Goal: Information Seeking & Learning: Learn about a topic

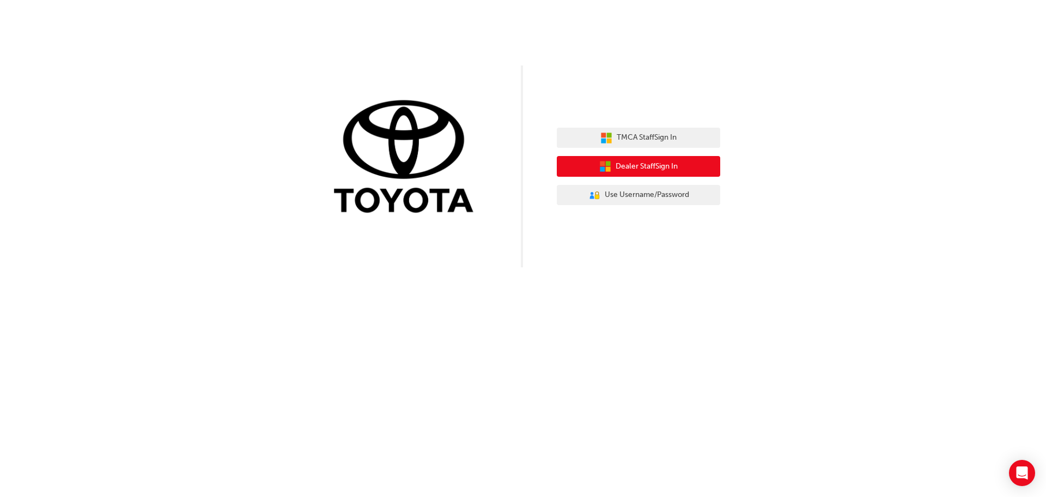
click at [638, 166] on span "Dealer Staff Sign In" at bounding box center [647, 166] width 62 height 13
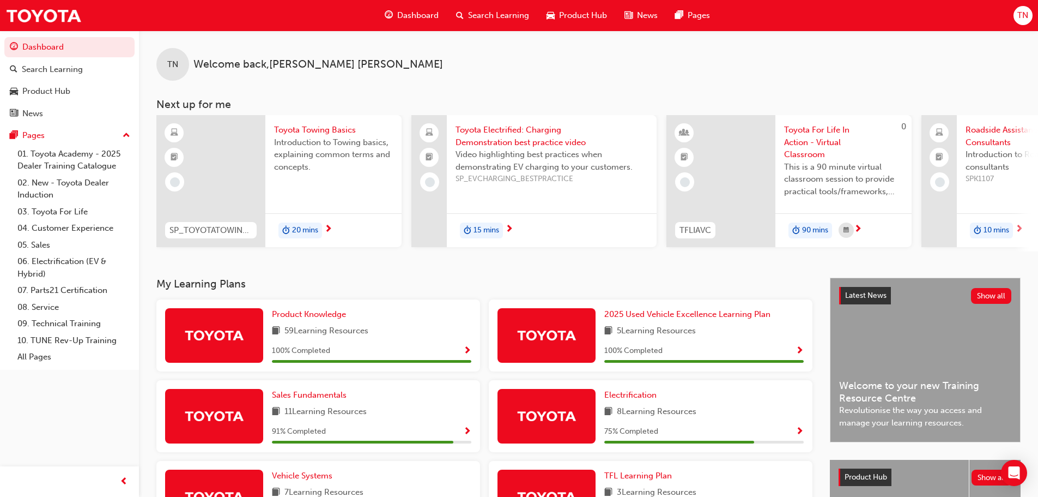
click at [480, 15] on span "Search Learning" at bounding box center [498, 15] width 61 height 13
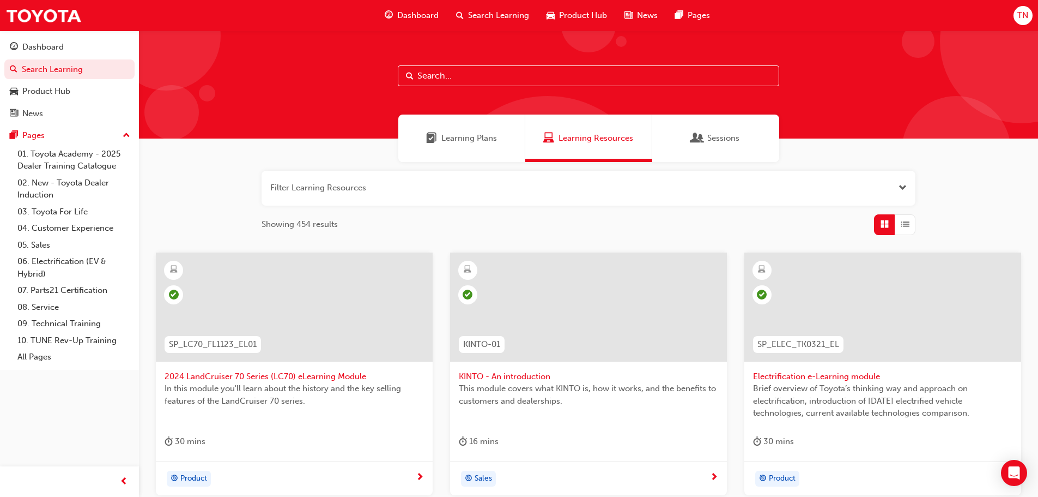
click at [439, 75] on input "text" at bounding box center [589, 75] width 382 height 21
click at [485, 75] on input "text" at bounding box center [589, 75] width 382 height 21
click at [500, 75] on input "text" at bounding box center [589, 75] width 382 height 21
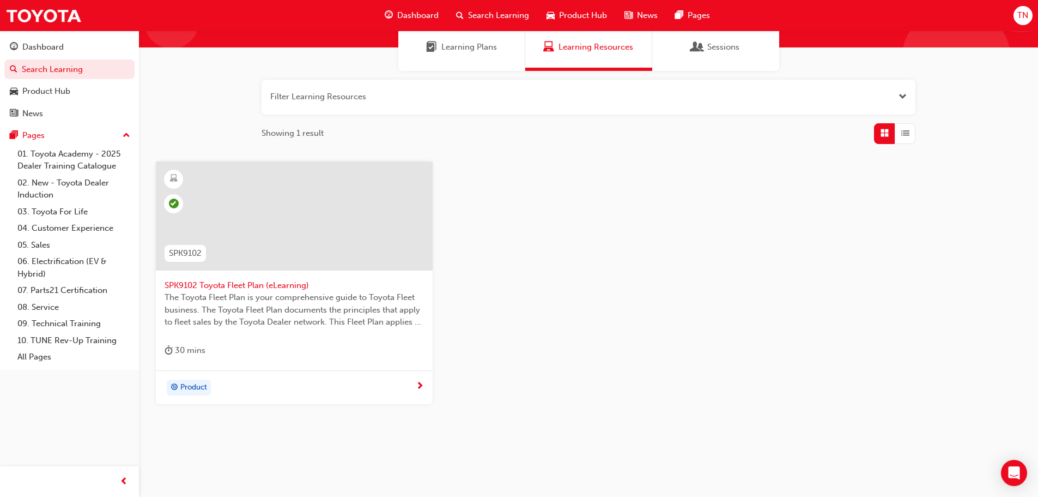
scroll to position [104, 0]
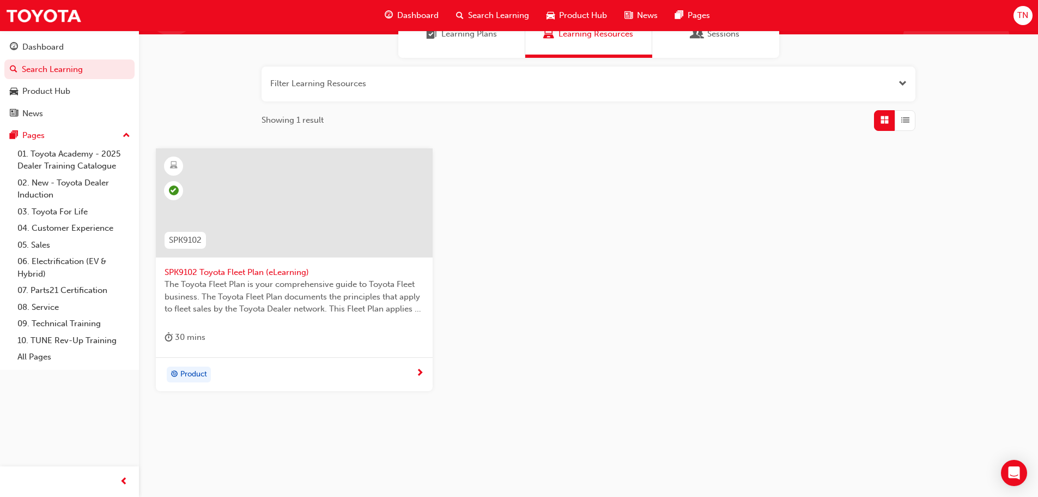
type input "spk9102"
click at [183, 372] on span "Product" at bounding box center [193, 374] width 27 height 13
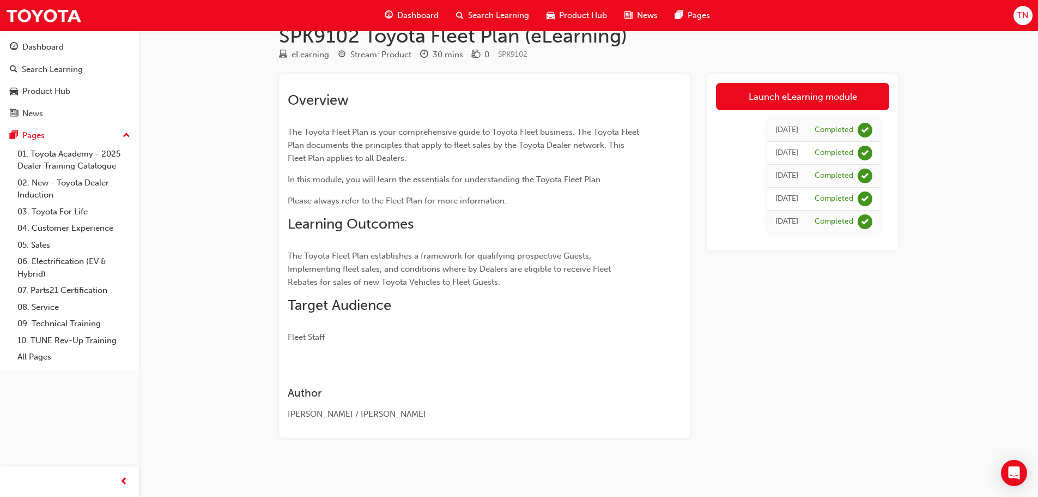
scroll to position [27, 0]
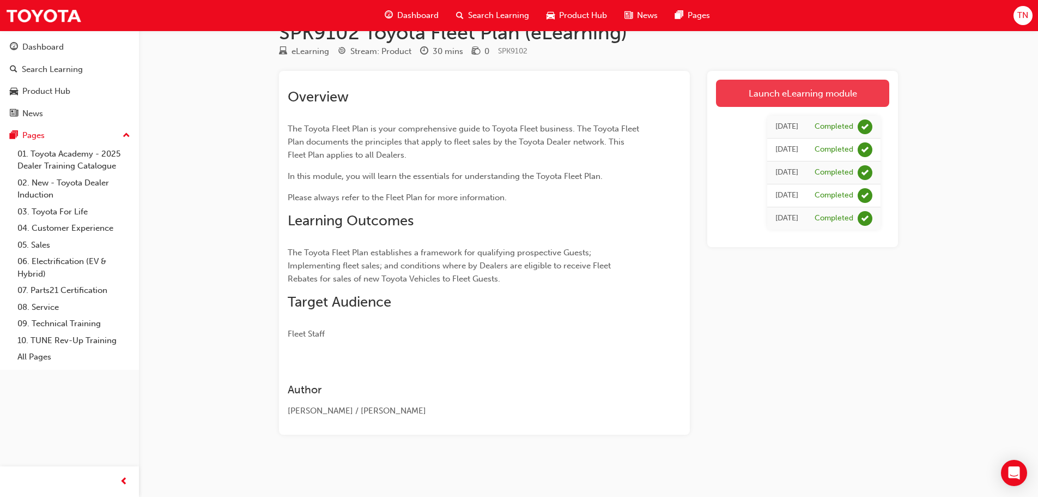
click at [820, 90] on link "Launch eLearning module" at bounding box center [802, 93] width 173 height 27
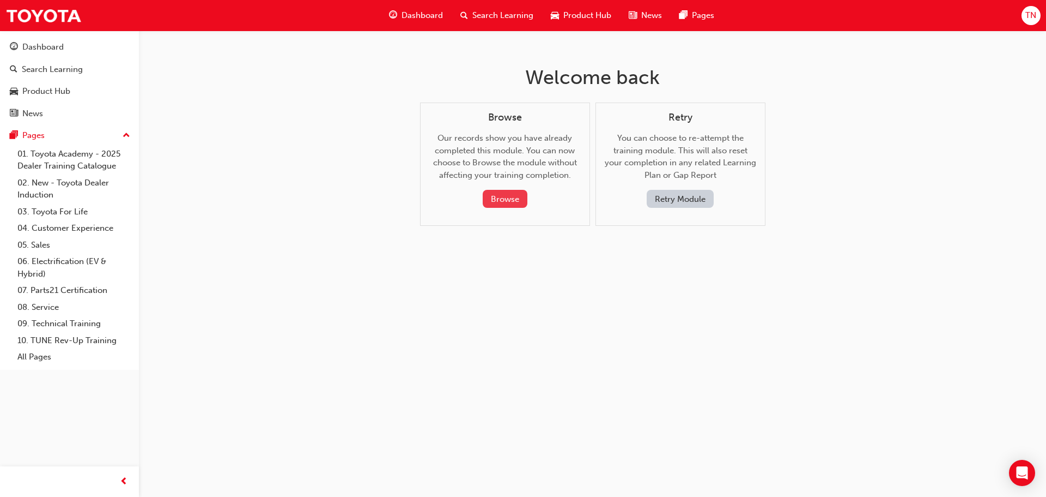
click at [505, 198] on button "Browse" at bounding box center [505, 199] width 45 height 18
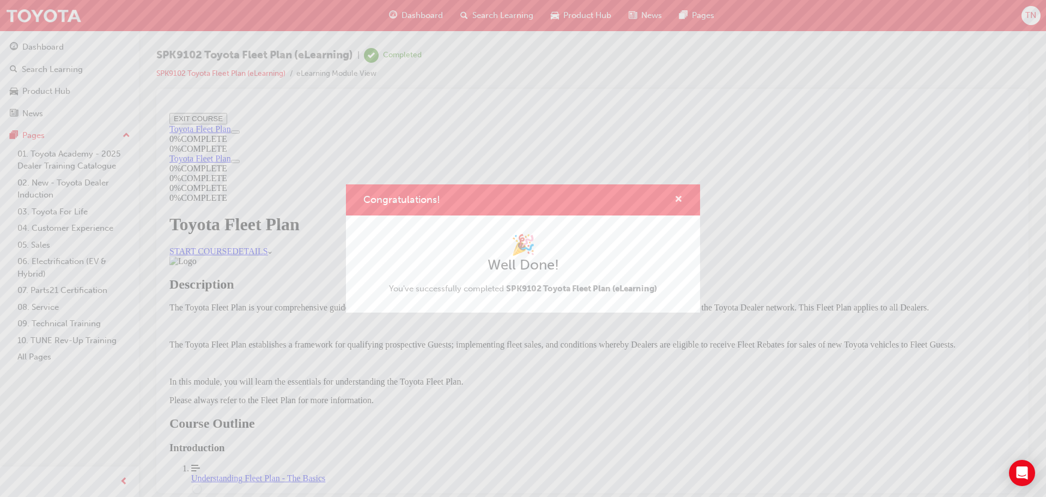
click at [676, 200] on span "cross-icon" at bounding box center [679, 200] width 8 height 10
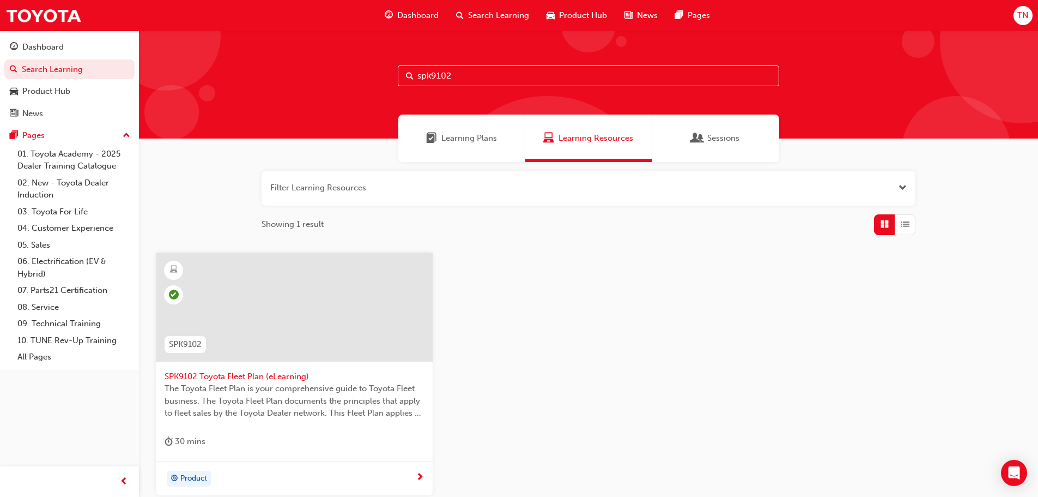
click at [477, 77] on input "spk9102" at bounding box center [589, 75] width 382 height 21
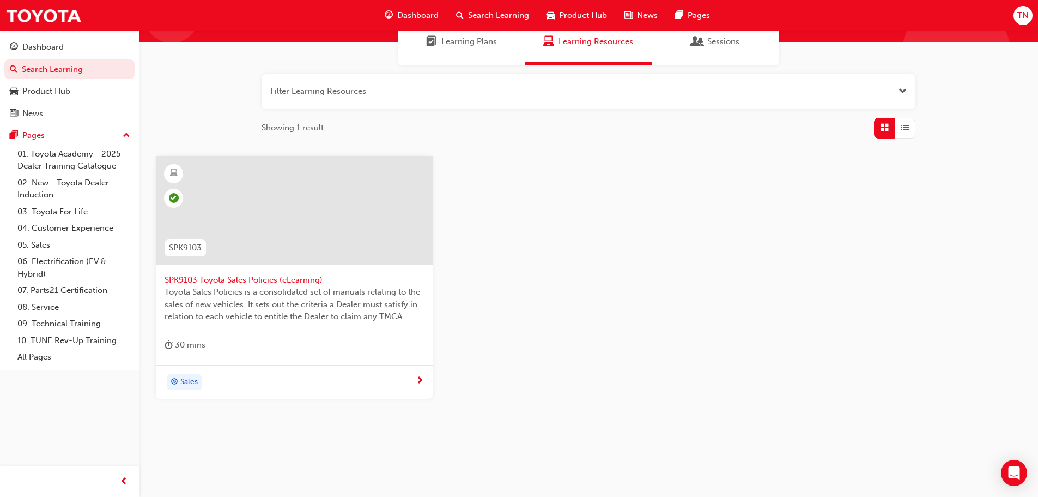
scroll to position [104, 0]
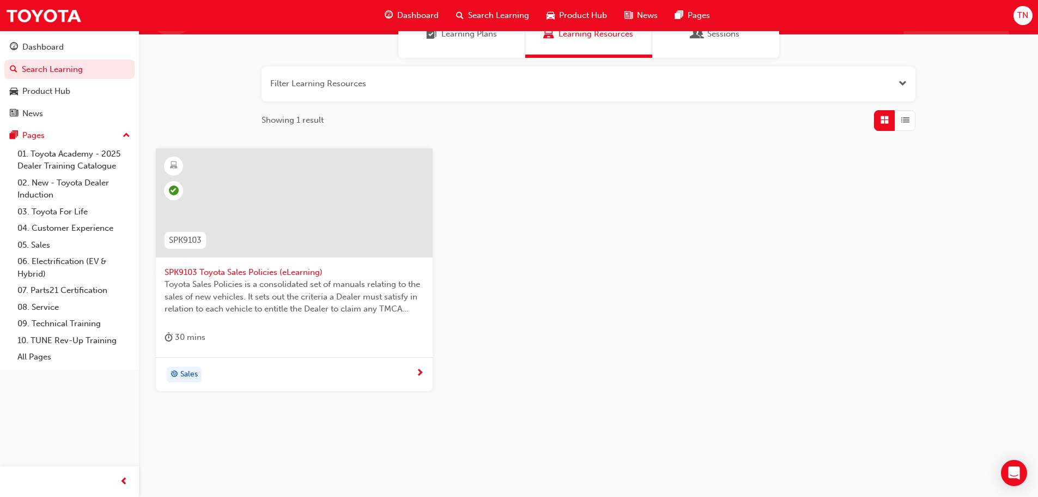
type input "spk9103"
click at [185, 373] on span "Sales" at bounding box center [188, 374] width 17 height 13
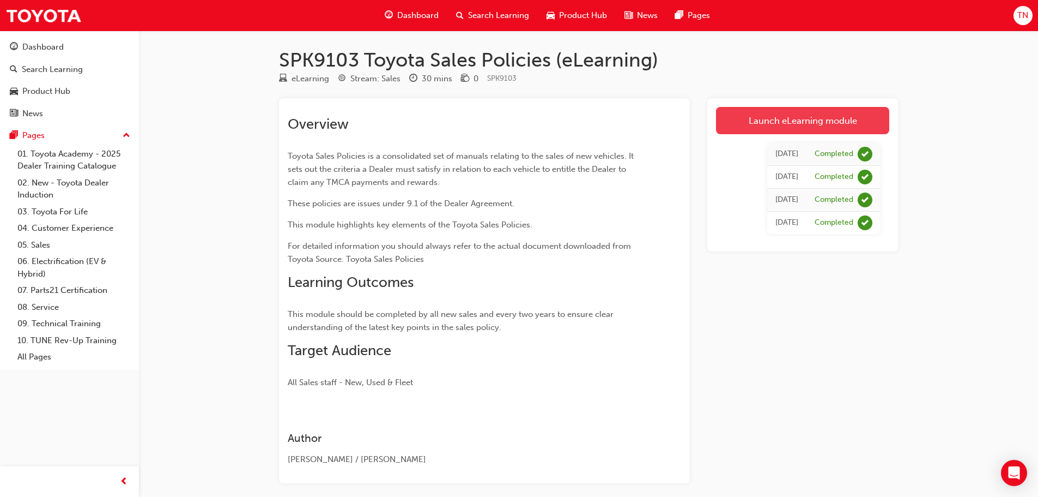
click at [795, 122] on link "Launch eLearning module" at bounding box center [802, 120] width 173 height 27
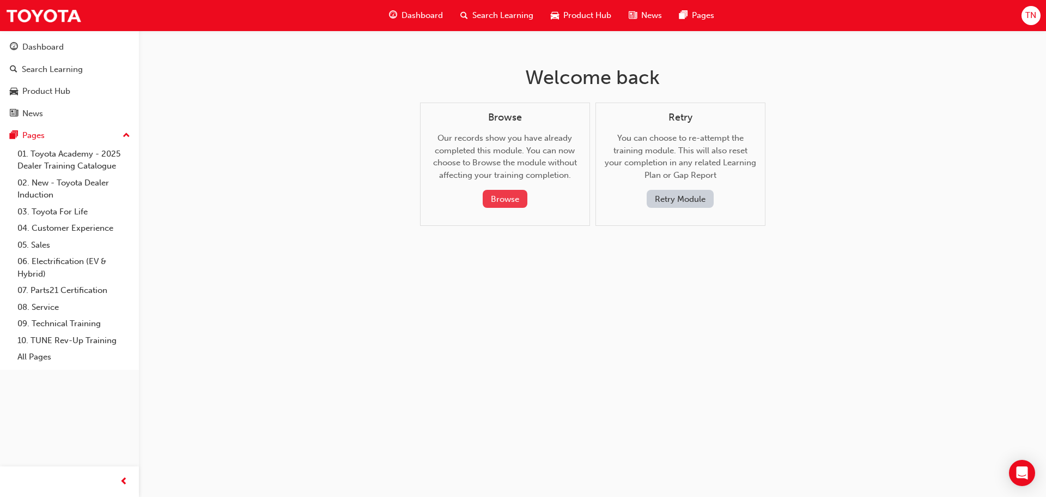
click at [504, 196] on button "Browse" at bounding box center [505, 199] width 45 height 18
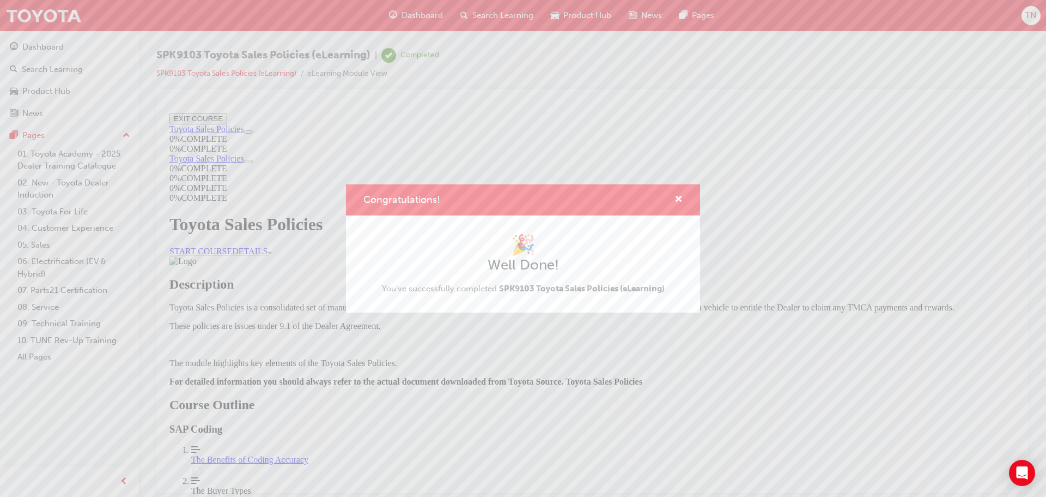
click at [535, 294] on div "🎉 Well Done! You've successfully completed SPK9103 Toyota Sales Policies (eLear…" at bounding box center [523, 264] width 283 height 62
click at [981, 125] on div "Congratulations! 🎉 Well Done! You've successfully completed SPK9103 Toyota Sale…" at bounding box center [523, 248] width 1046 height 497
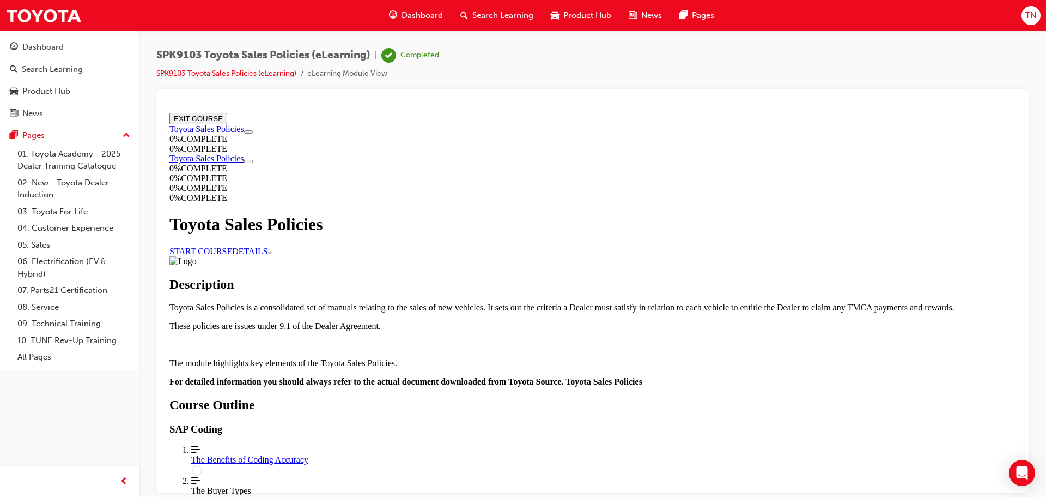
click at [232, 246] on link "START COURSE" at bounding box center [201, 250] width 63 height 9
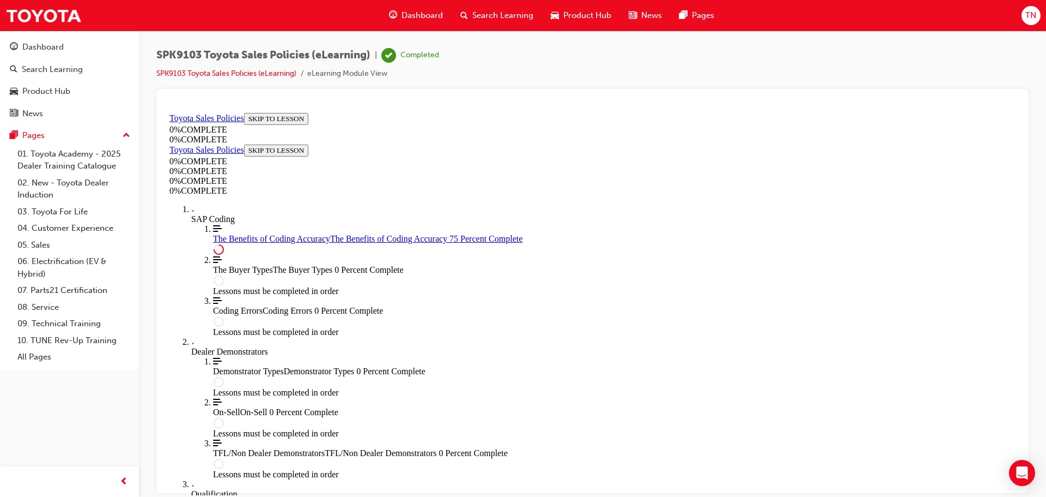
scroll to position [546, 0]
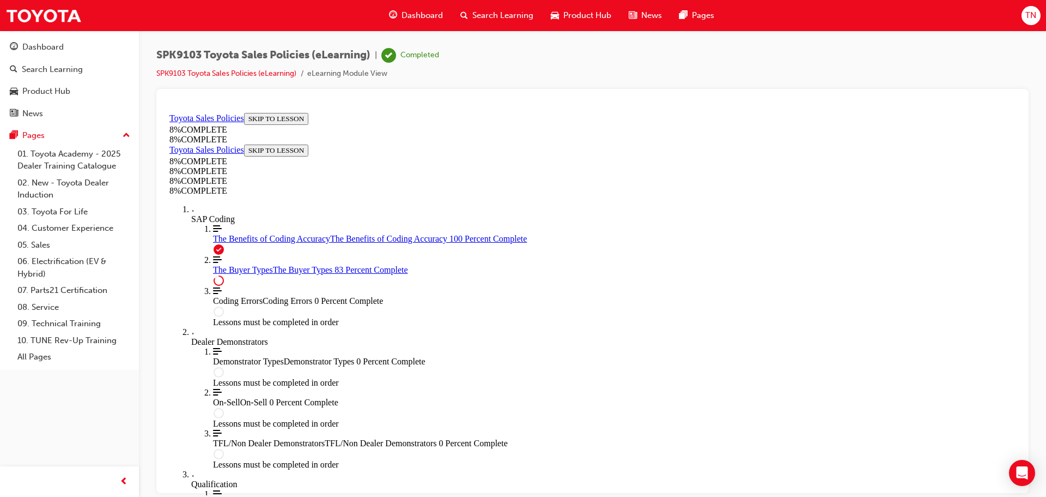
scroll to position [3798, 0]
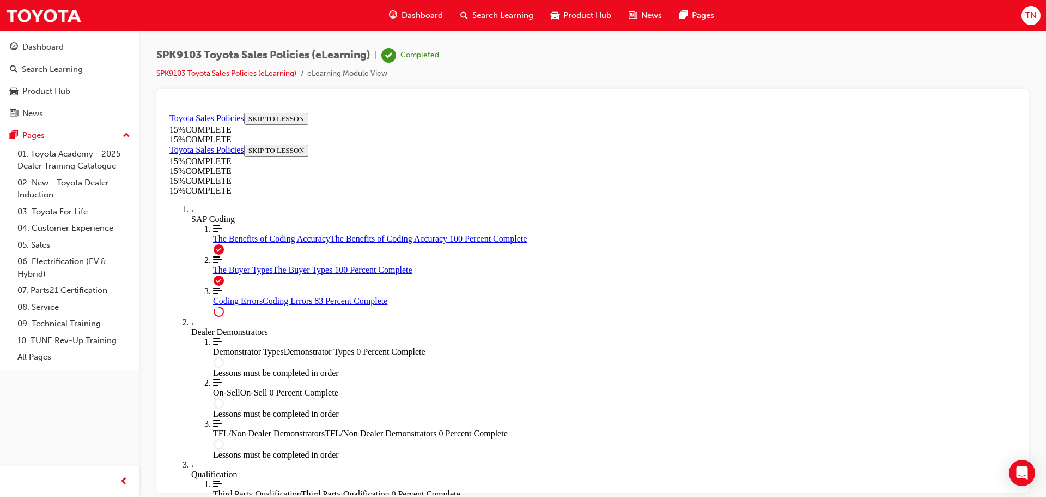
scroll to position [882, 0]
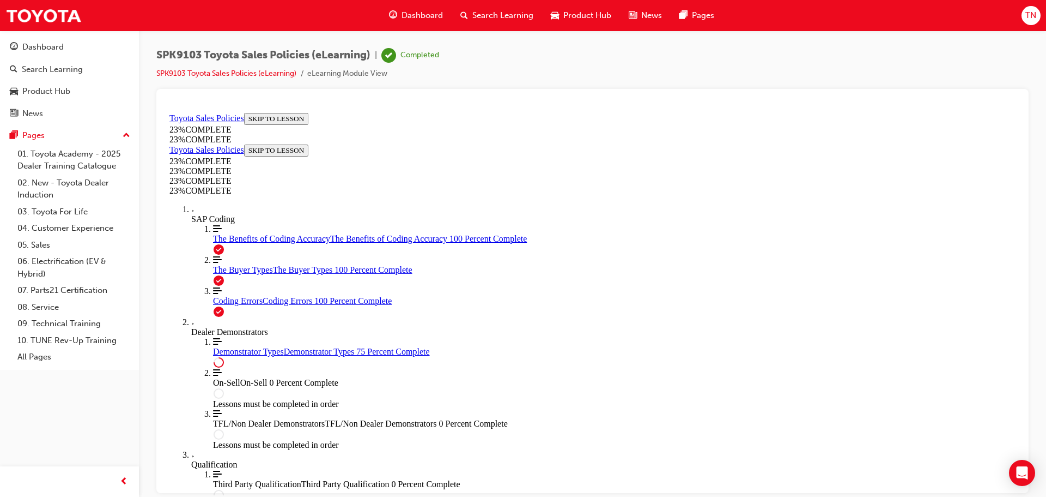
scroll to position [474, 0]
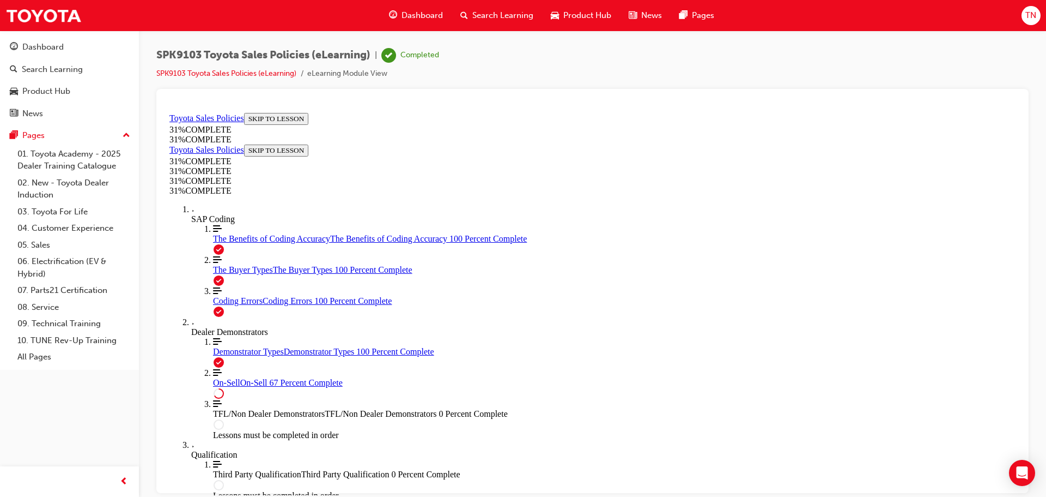
scroll to position [611, 0]
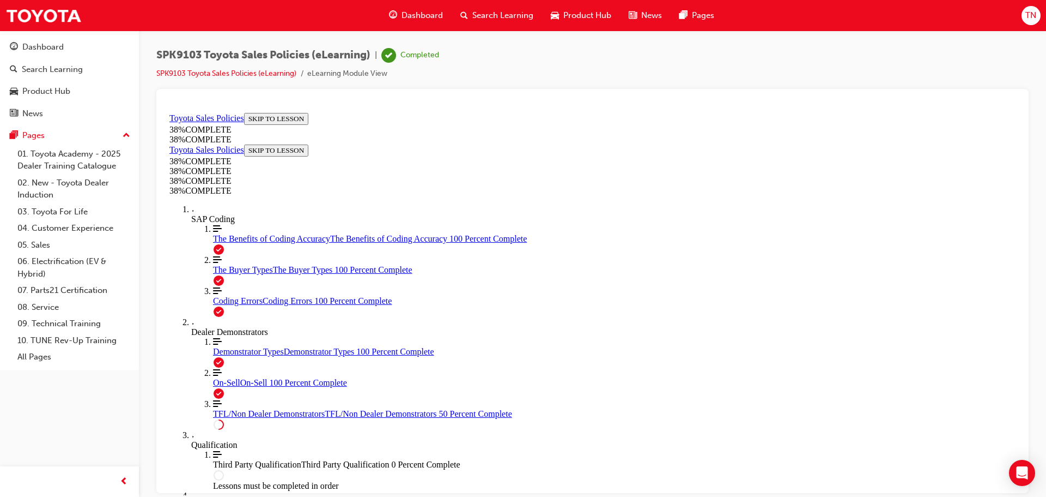
scroll to position [351, 0]
drag, startPoint x: 451, startPoint y: 337, endPoint x: 445, endPoint y: 372, distance: 35.4
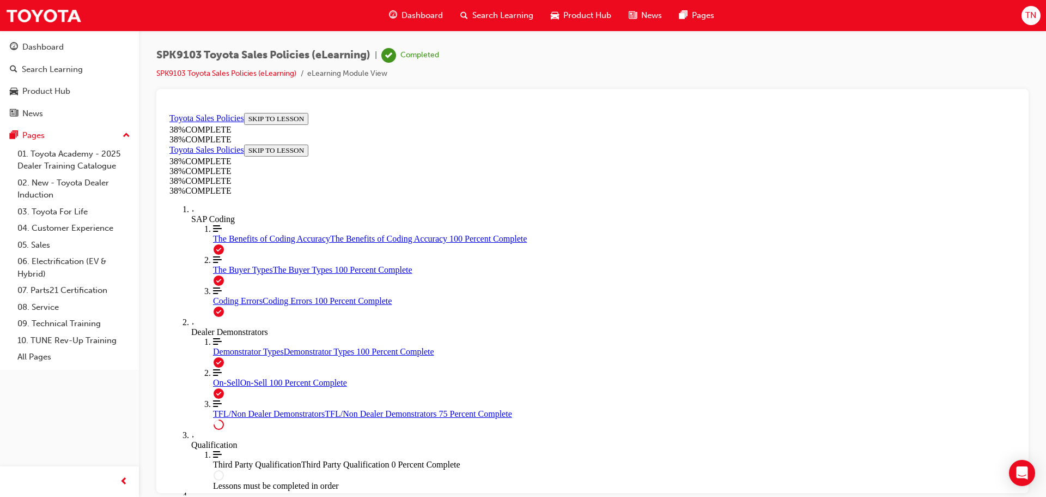
drag, startPoint x: 445, startPoint y: 372, endPoint x: 921, endPoint y: 266, distance: 486.9
drag, startPoint x: 466, startPoint y: 255, endPoint x: 435, endPoint y: 285, distance: 42.4
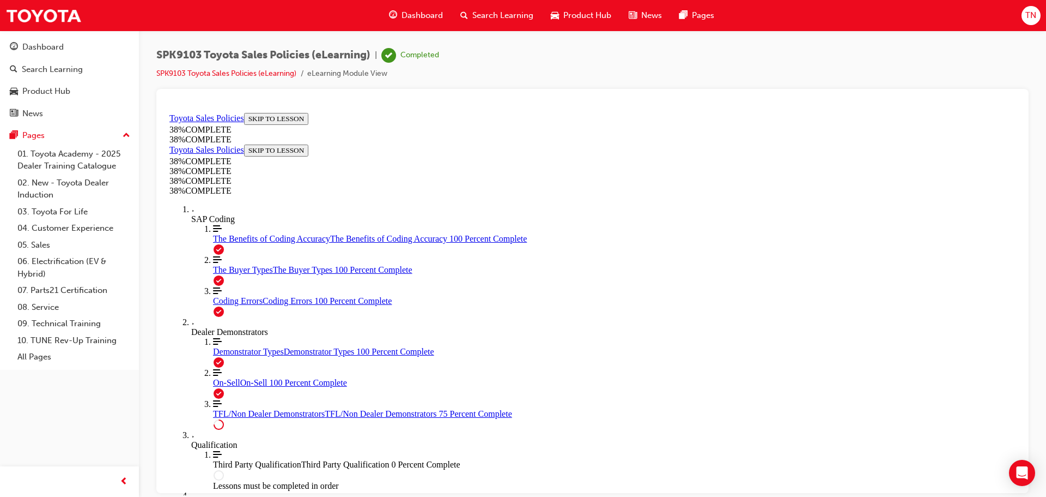
drag, startPoint x: 435, startPoint y: 285, endPoint x: 389, endPoint y: 257, distance: 54.2
drag, startPoint x: 475, startPoint y: 262, endPoint x: 423, endPoint y: 522, distance: 265.1
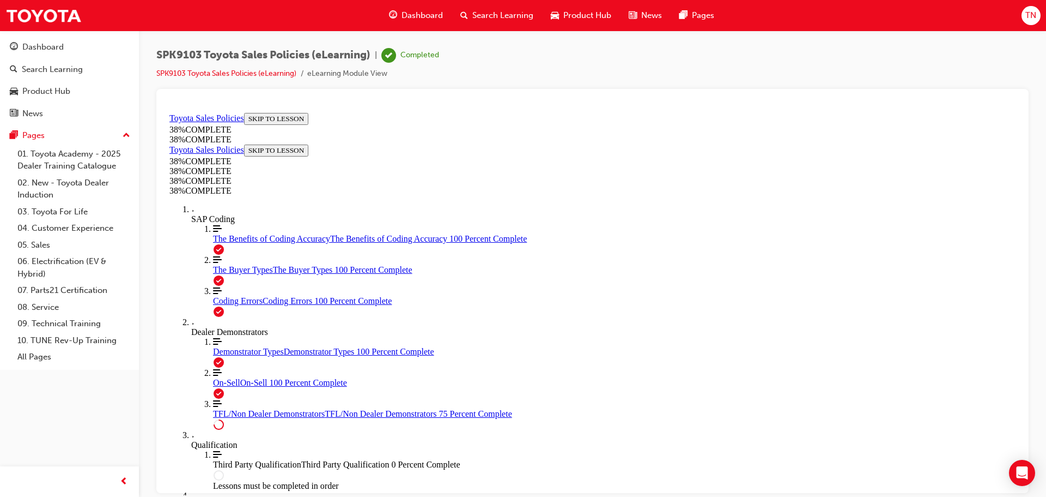
drag, startPoint x: 423, startPoint y: 522, endPoint x: 389, endPoint y: 253, distance: 270.8
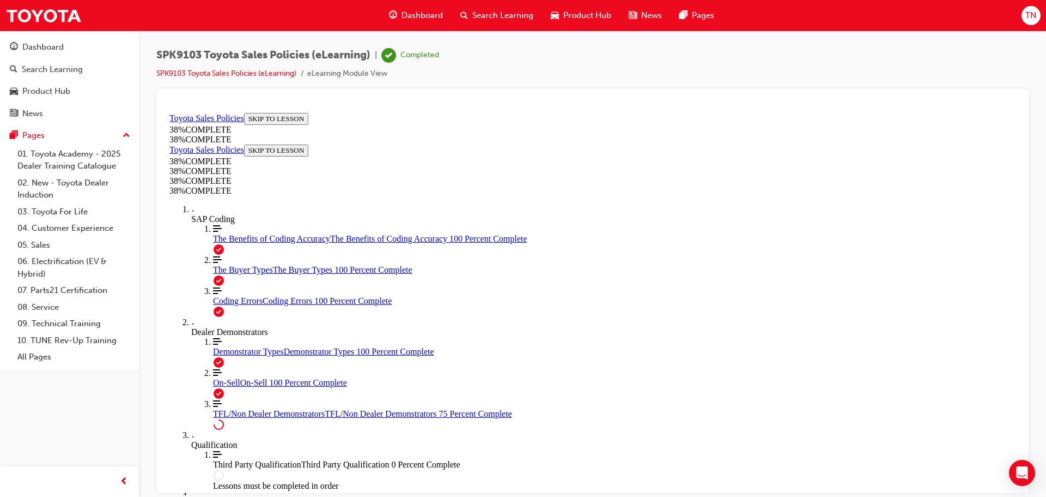
drag, startPoint x: 455, startPoint y: 331, endPoint x: 412, endPoint y: 522, distance: 194.9
drag, startPoint x: 453, startPoint y: 384, endPoint x: 389, endPoint y: 522, distance: 151.7
drag, startPoint x: 389, startPoint y: 522, endPoint x: 631, endPoint y: 427, distance: 260.2
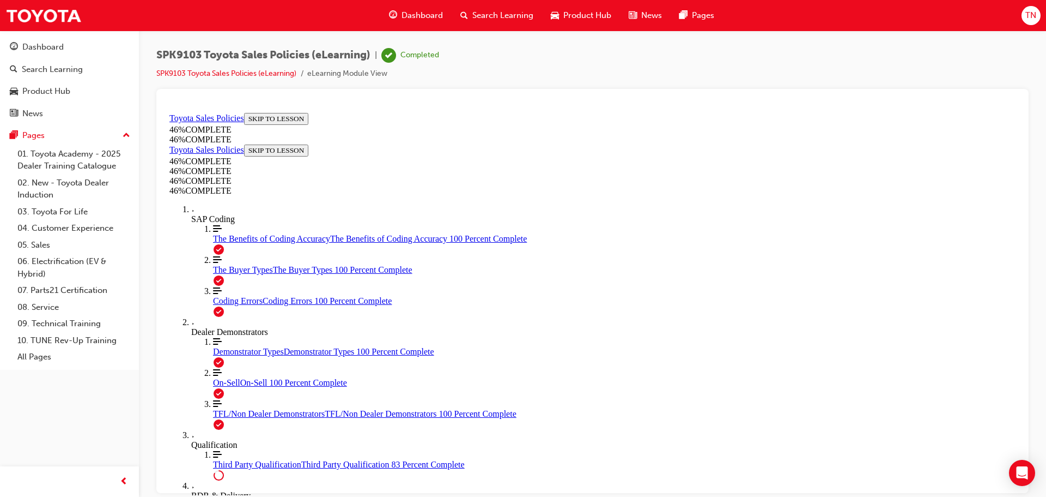
scroll to position [818, 0]
drag, startPoint x: 602, startPoint y: 358, endPoint x: 510, endPoint y: 434, distance: 119.2
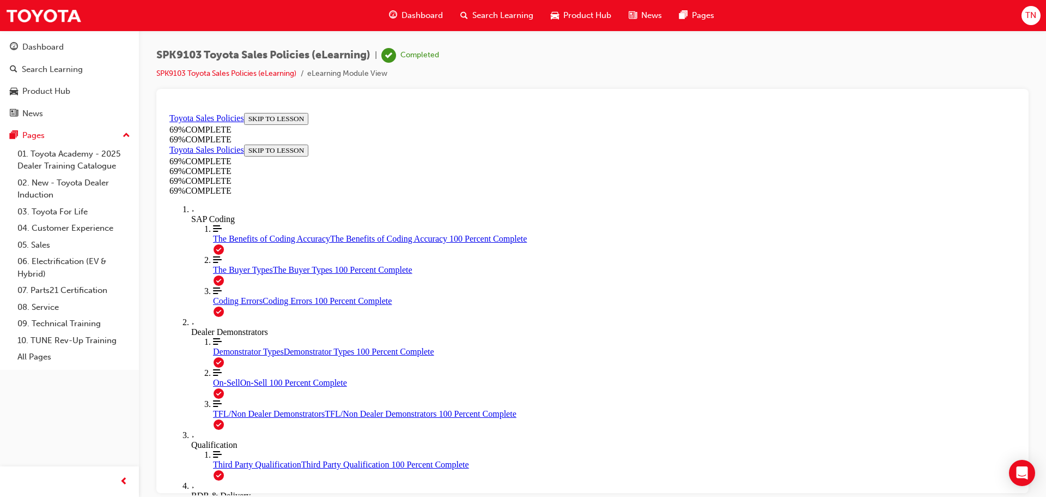
scroll to position [845, 0]
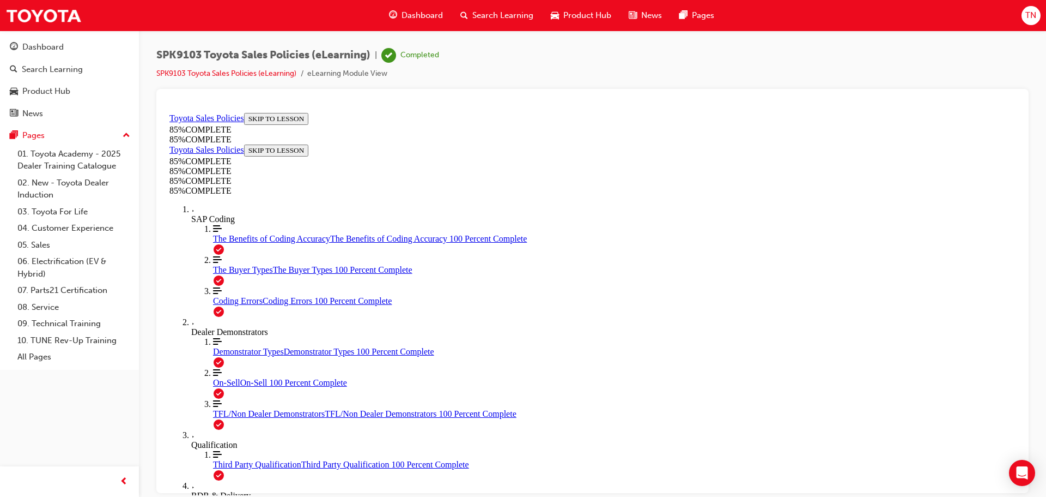
drag, startPoint x: 664, startPoint y: 253, endPoint x: 565, endPoint y: 378, distance: 159.4
drag, startPoint x: 656, startPoint y: 265, endPoint x: 564, endPoint y: 410, distance: 171.0
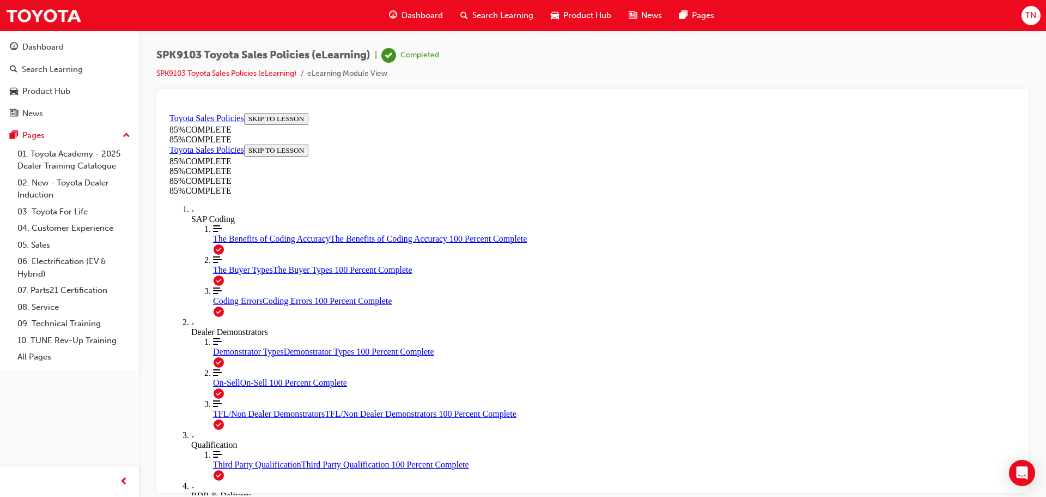
drag, startPoint x: 680, startPoint y: 274, endPoint x: 815, endPoint y: 401, distance: 185.9
drag, startPoint x: 673, startPoint y: 259, endPoint x: 550, endPoint y: 399, distance: 186.2
drag, startPoint x: 688, startPoint y: 277, endPoint x: 556, endPoint y: 370, distance: 161.2
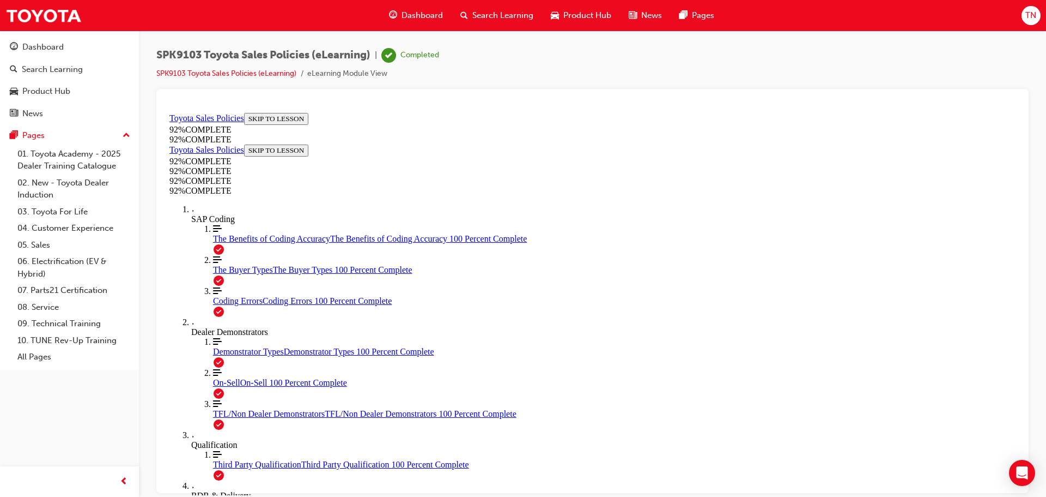
scroll to position [39, 0]
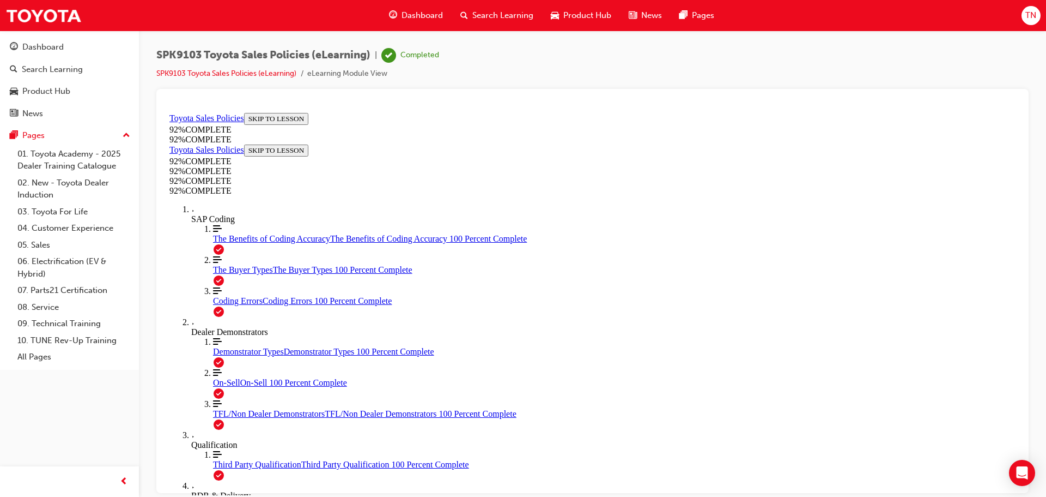
scroll to position [135, 0]
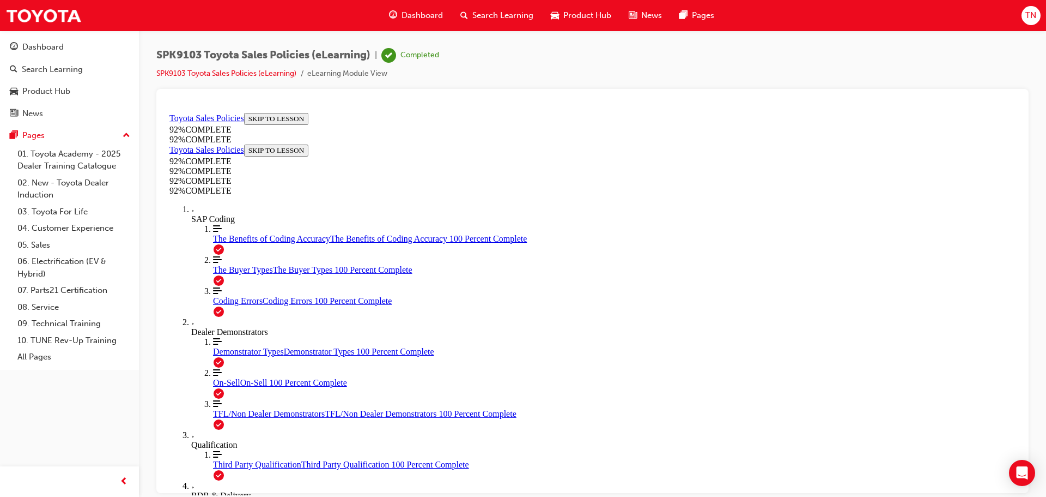
scroll to position [252, 0]
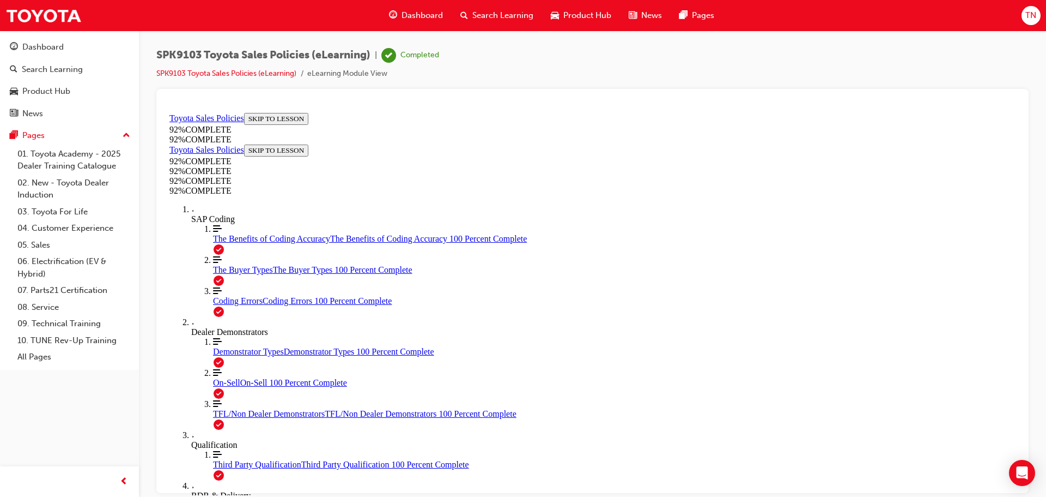
scroll to position [40, 0]
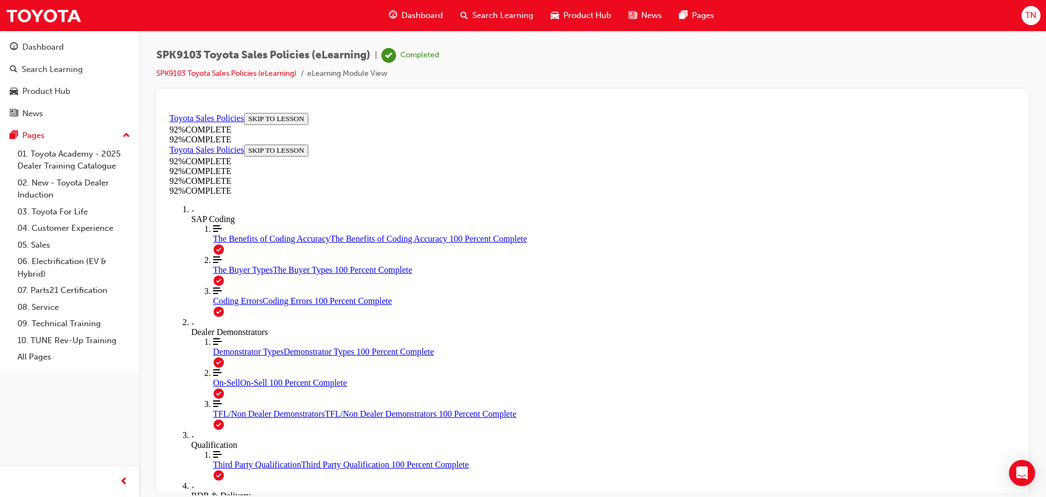
scroll to position [40, 0]
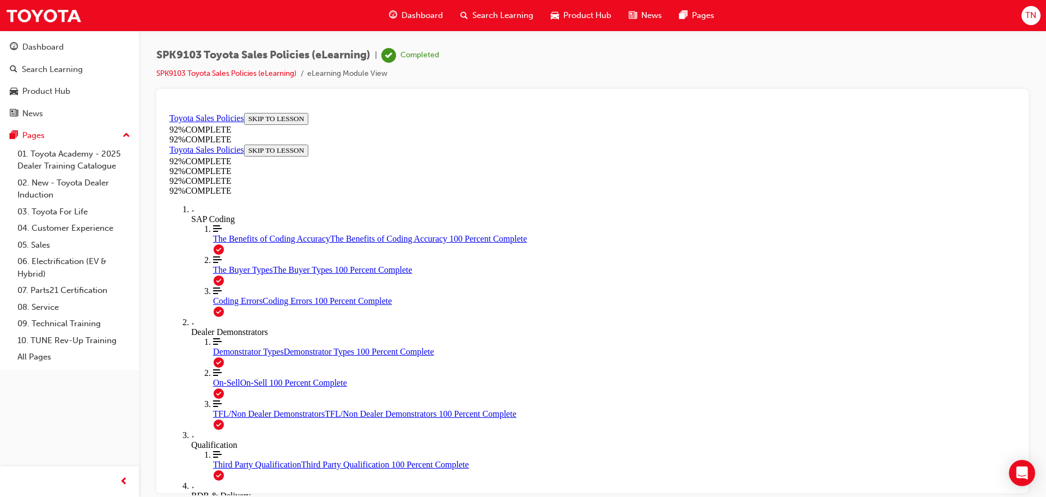
scroll to position [209, 0]
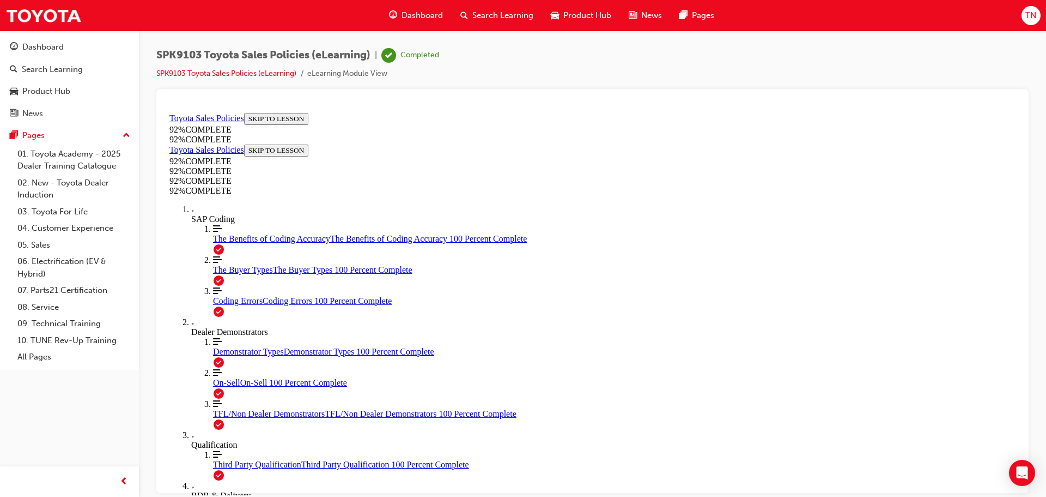
scroll to position [147, 0]
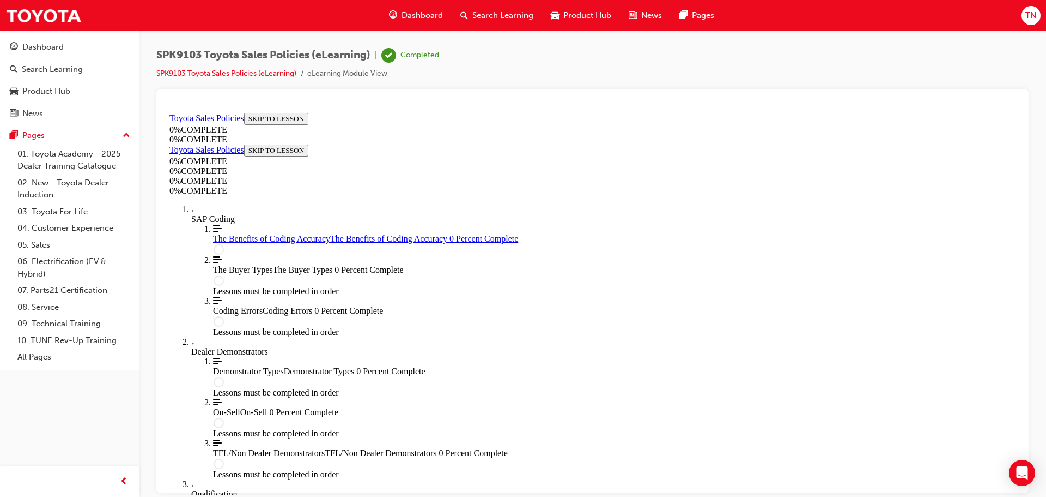
scroll to position [38, 0]
